Goal: Transaction & Acquisition: Subscribe to service/newsletter

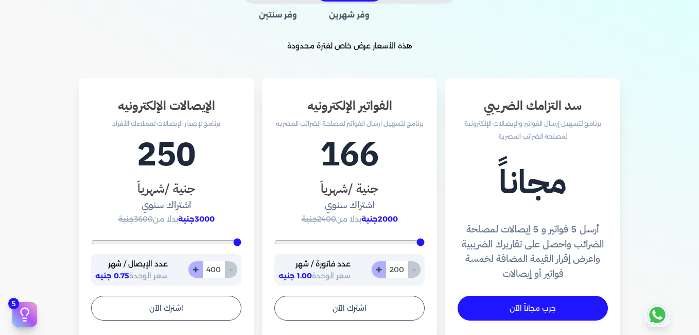
scroll to position [229, 0]
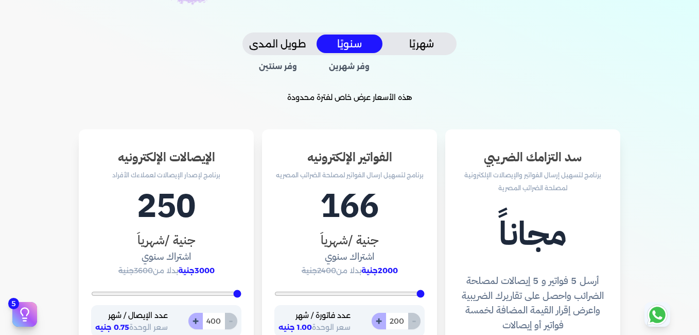
click at [431, 44] on button "شهريًا" at bounding box center [422, 43] width 66 height 19
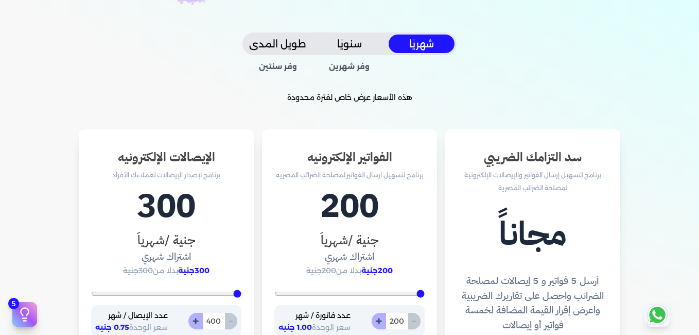
click at [355, 43] on button "سنويًا" at bounding box center [350, 43] width 66 height 19
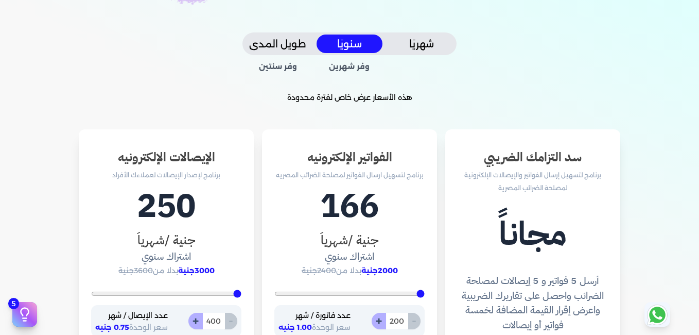
click at [426, 43] on button "شهريًا" at bounding box center [422, 43] width 66 height 19
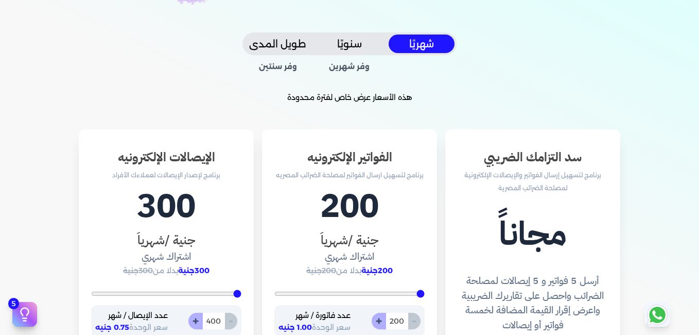
click at [298, 47] on button "طويل المدى" at bounding box center [278, 43] width 66 height 19
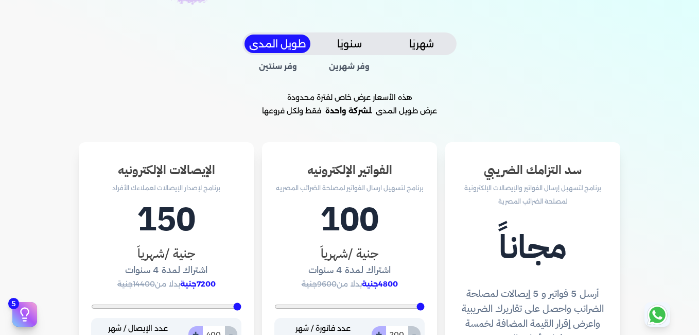
click at [438, 47] on button "شهريًا" at bounding box center [422, 43] width 66 height 19
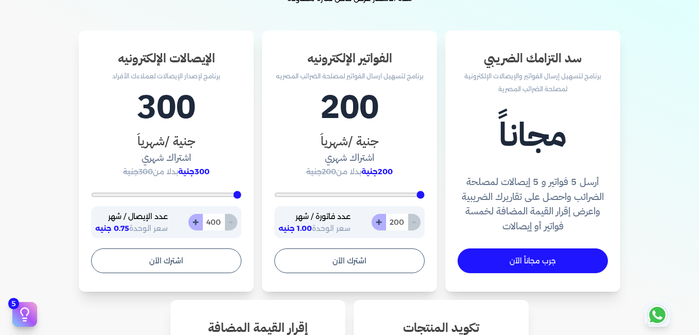
scroll to position [383, 0]
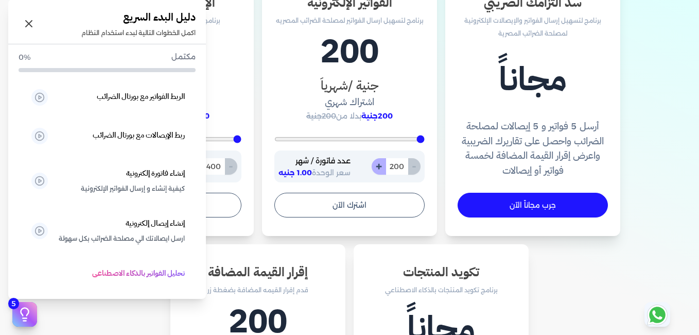
click at [32, 317] on icon at bounding box center [24, 313] width 15 height 15
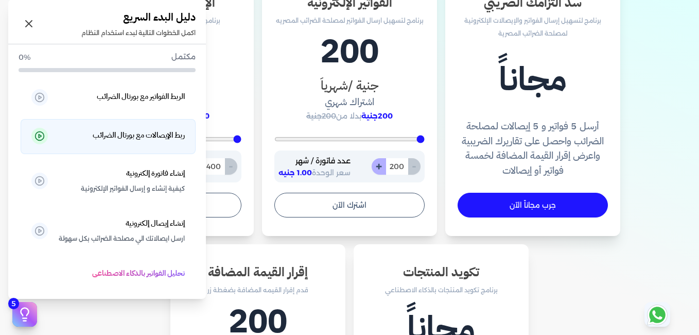
click at [41, 137] on polygon at bounding box center [40, 136] width 3 height 4
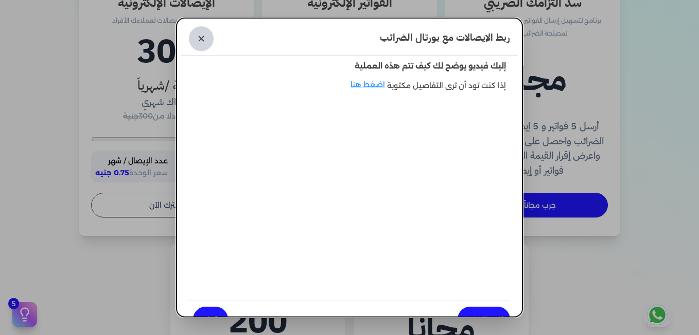
click at [211, 40] on link "✕" at bounding box center [201, 38] width 25 height 25
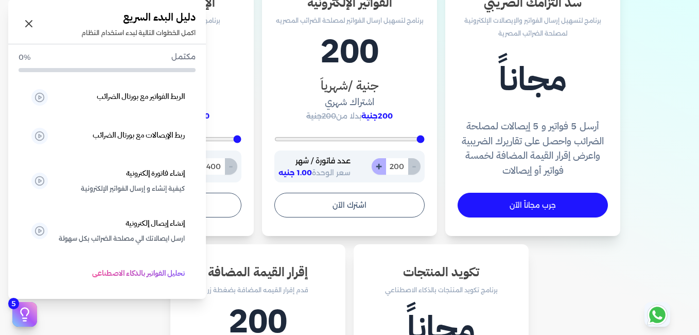
click at [24, 316] on icon at bounding box center [24, 313] width 15 height 15
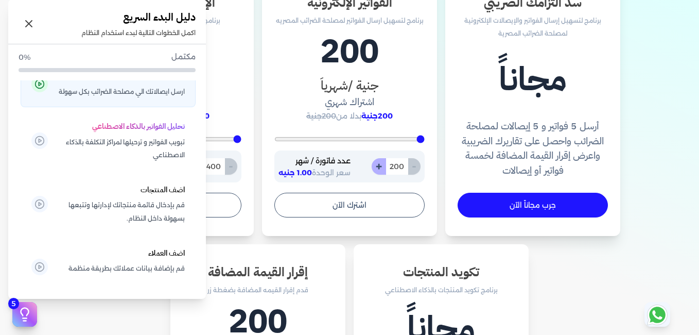
scroll to position [154, 0]
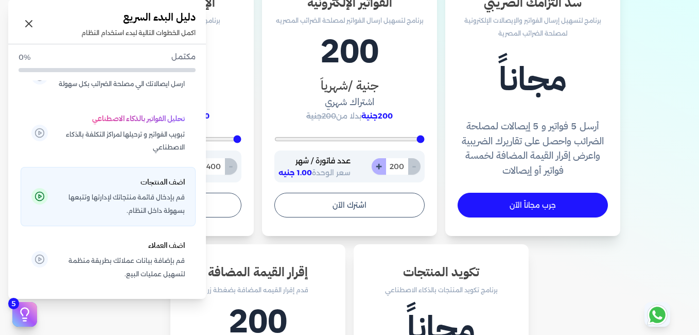
click at [166, 205] on span "قم بإدخال قائمة منتجاتك لإدارتها وتتبعها بسهولة داخل النظام." at bounding box center [121, 203] width 127 height 26
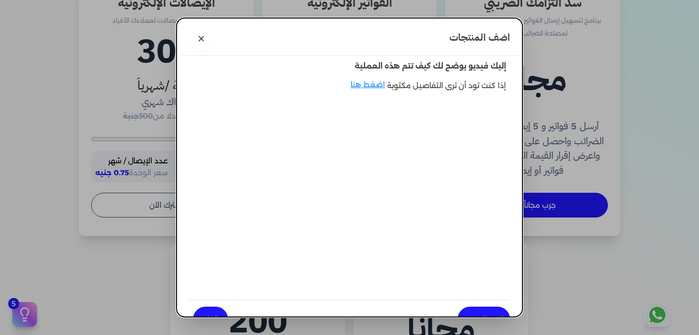
click at [375, 289] on div "إليك فيديو يوضح لك كيف تتم هذه العملية إذا كنت تود أن ترى التفاصيل مكتوبة اضغط …" at bounding box center [350, 193] width 338 height 275
click at [209, 33] on link "✕" at bounding box center [201, 38] width 25 height 25
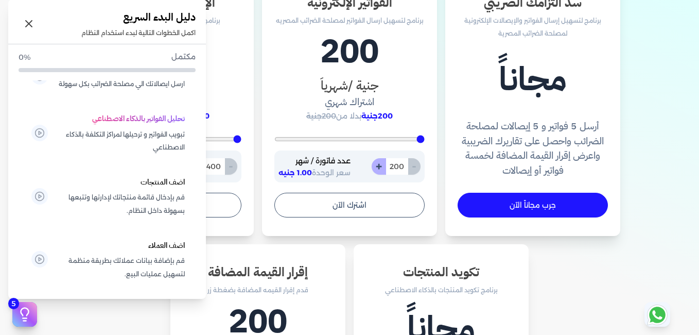
click at [23, 315] on icon at bounding box center [25, 312] width 8 height 8
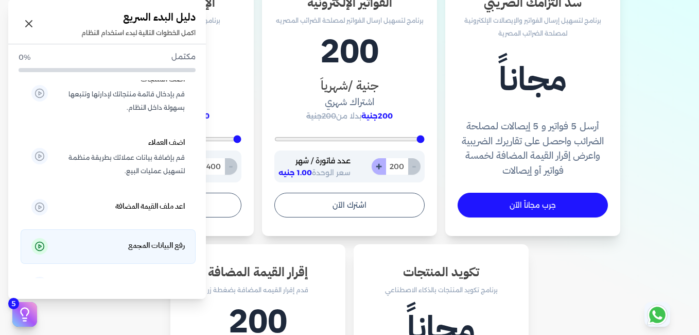
scroll to position [295, 0]
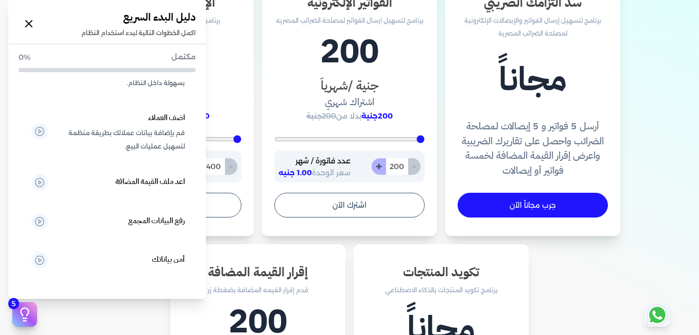
click at [26, 24] on icon at bounding box center [29, 24] width 12 height 12
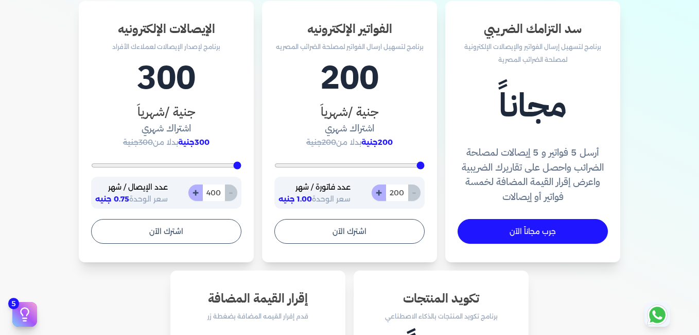
scroll to position [332, 0]
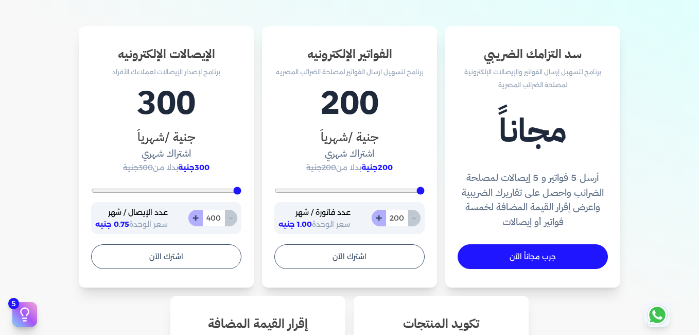
click at [522, 252] on link "جرب مجاناً الآن" at bounding box center [533, 256] width 150 height 25
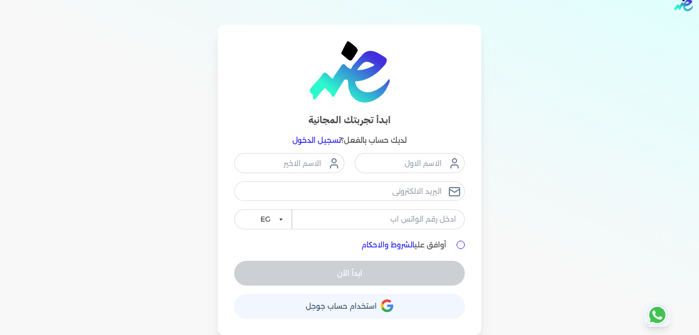
scroll to position [16, 0]
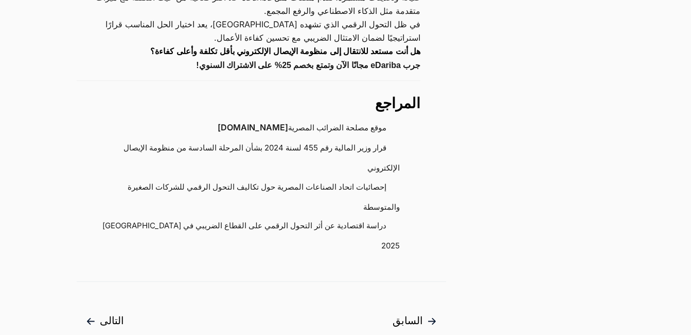
scroll to position [3089, 0]
